Goal: Task Accomplishment & Management: Use online tool/utility

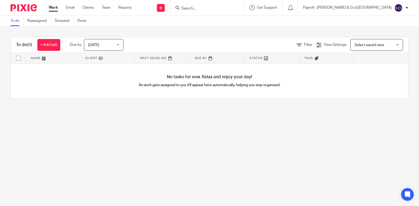
click at [228, 7] on input "Search" at bounding box center [204, 8] width 47 height 5
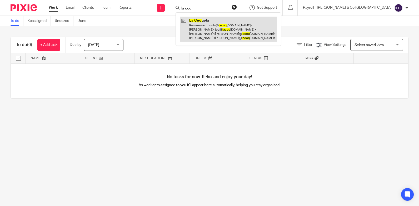
type input "la coq"
click at [251, 22] on link at bounding box center [228, 29] width 97 height 25
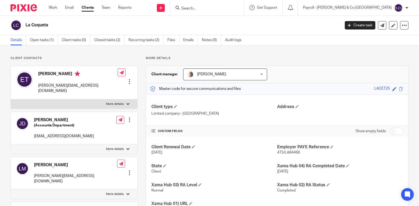
scroll to position [53, 0]
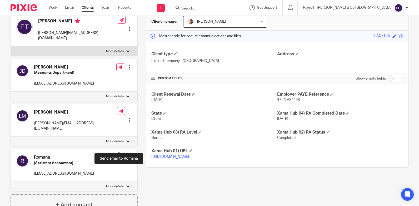
click at [118, 155] on icon at bounding box center [120, 157] width 4 height 4
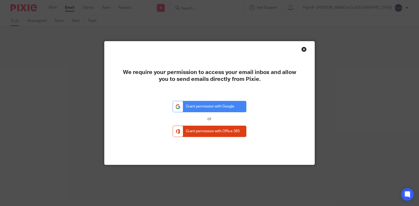
click at [302, 49] on div "Close this dialog window" at bounding box center [303, 49] width 5 height 5
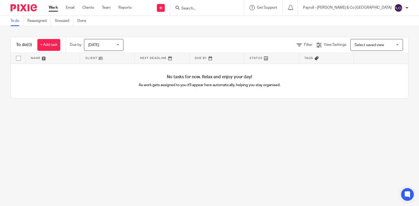
click at [228, 7] on input "Search" at bounding box center [204, 8] width 47 height 5
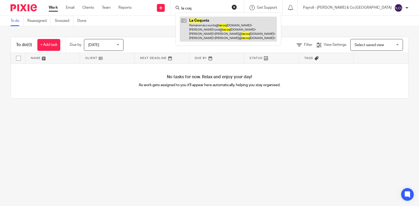
type input "la coq"
click at [246, 31] on link at bounding box center [228, 29] width 97 height 25
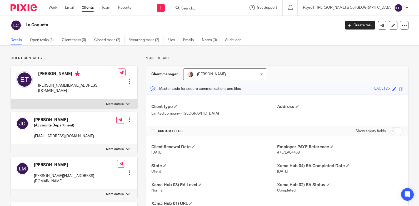
scroll to position [79, 0]
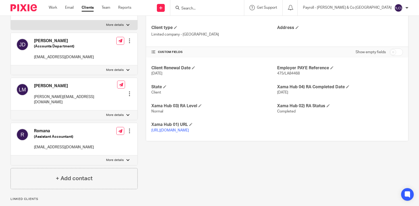
click at [127, 128] on div at bounding box center [129, 130] width 5 height 5
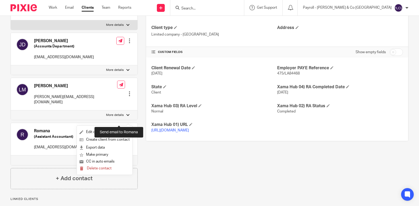
click at [118, 127] on link at bounding box center [120, 131] width 8 height 8
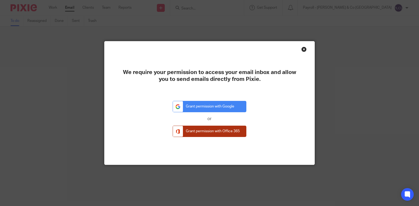
click at [218, 132] on link "Grant permission with Office 365" at bounding box center [210, 131] width 74 height 11
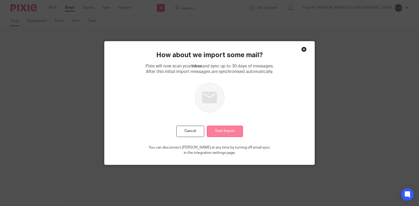
click at [224, 131] on input "Start Import" at bounding box center [225, 131] width 36 height 11
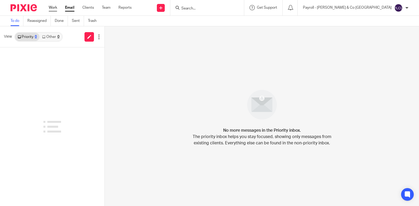
click at [56, 8] on link "Work" at bounding box center [53, 7] width 8 height 5
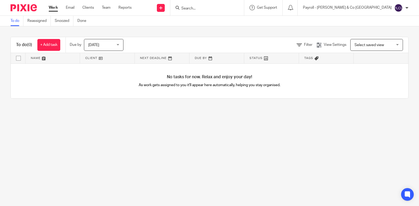
click at [228, 8] on input "Search" at bounding box center [204, 8] width 47 height 5
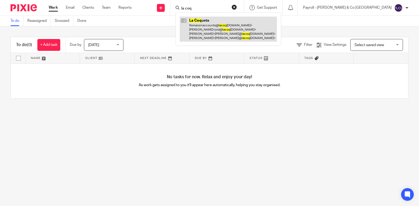
type input "la coq"
click at [262, 23] on link at bounding box center [228, 29] width 97 height 25
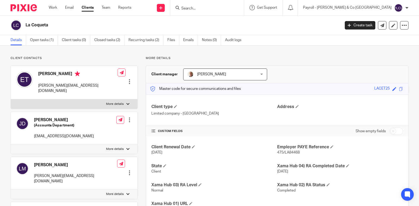
scroll to position [53, 0]
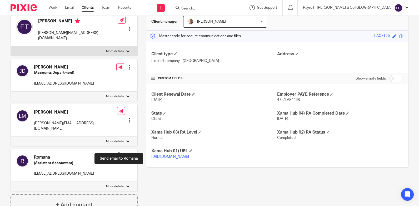
click at [119, 155] on icon at bounding box center [120, 157] width 4 height 4
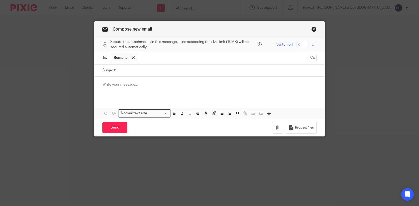
click at [313, 30] on link "Close this dialog window" at bounding box center [313, 30] width 5 height 7
